Goal: Find specific page/section

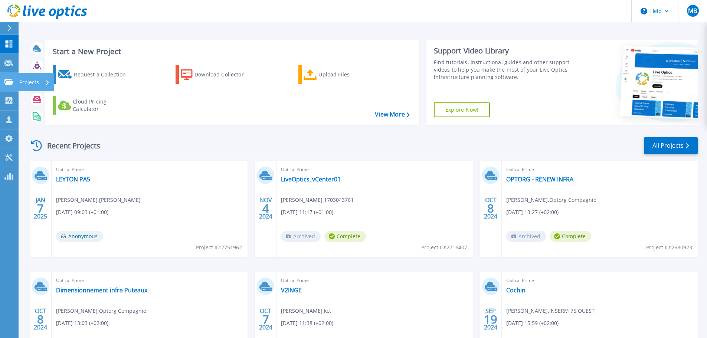
click at [22, 83] on p "Projects" at bounding box center [29, 82] width 20 height 19
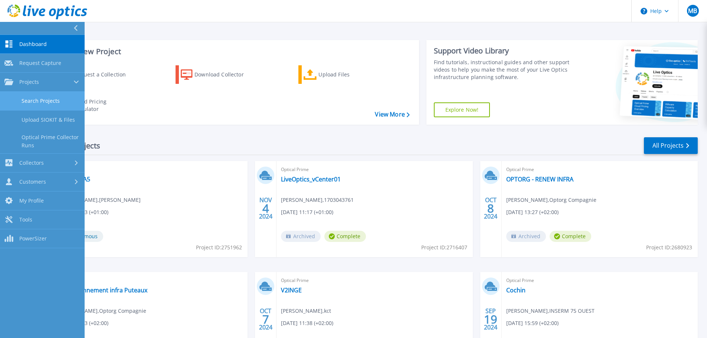
click at [35, 98] on link "Search Projects" at bounding box center [42, 101] width 85 height 19
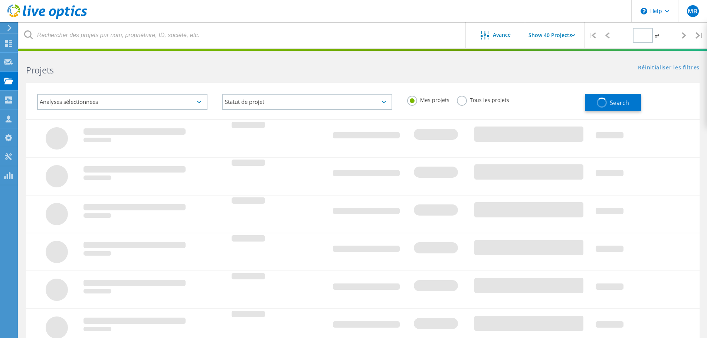
type input "1"
